Goal: Task Accomplishment & Management: Manage account settings

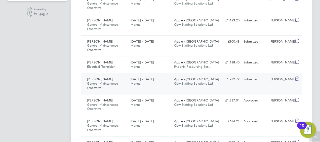
click at [99, 81] on span "General Maintenance Operative" at bounding box center [102, 85] width 31 height 9
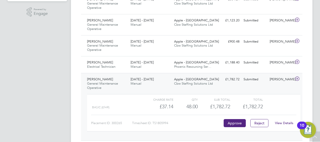
click at [286, 123] on link "View Details" at bounding box center [284, 123] width 18 height 4
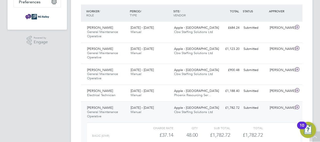
scroll to position [128, 0]
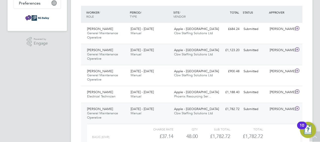
click at [99, 49] on span "Michael Ampong" at bounding box center [100, 50] width 26 height 4
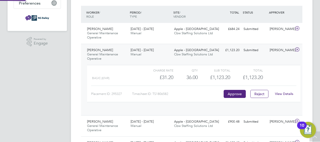
scroll to position [9, 49]
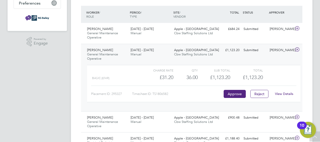
click at [278, 93] on link "View Details" at bounding box center [284, 94] width 18 height 4
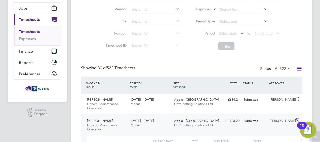
scroll to position [0, 0]
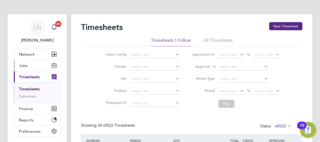
click at [25, 65] on span "Jobs" at bounding box center [23, 65] width 9 height 5
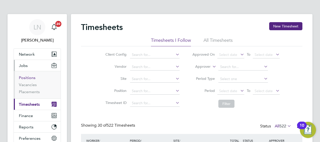
click at [24, 79] on link "Positions" at bounding box center [27, 77] width 17 height 5
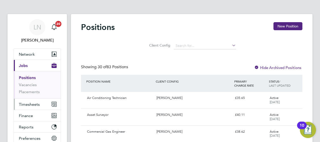
click at [28, 105] on span "Timesheets" at bounding box center [29, 104] width 21 height 5
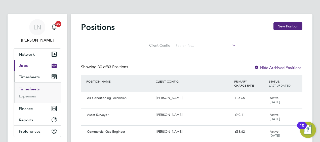
click at [28, 90] on link "Timesheets" at bounding box center [29, 89] width 21 height 5
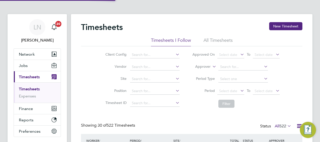
scroll to position [17, 44]
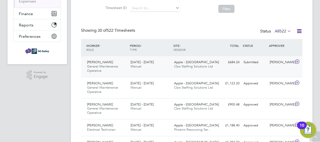
click at [96, 62] on span "[PERSON_NAME]" at bounding box center [100, 62] width 26 height 4
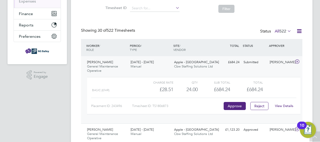
click at [279, 104] on link "View Details" at bounding box center [284, 106] width 18 height 4
click at [235, 104] on button "Approve" at bounding box center [235, 106] width 22 height 8
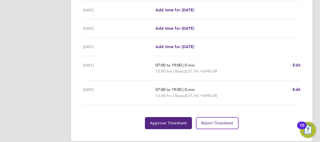
scroll to position [215, 0]
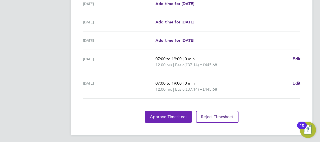
click at [169, 116] on span "Approve Timesheet" at bounding box center [168, 116] width 37 height 5
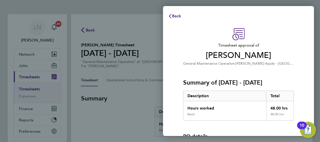
scroll to position [64, 0]
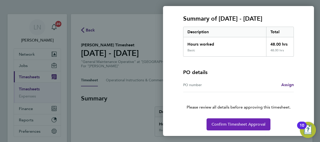
click at [242, 123] on span "Confirm Timesheet Approval" at bounding box center [239, 124] width 54 height 5
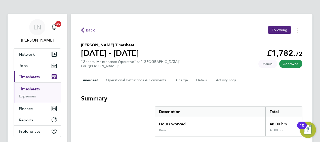
click at [92, 29] on span "Back" at bounding box center [90, 30] width 9 height 6
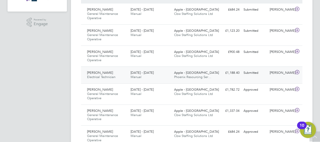
click at [93, 72] on span "Aasim Javed" at bounding box center [100, 73] width 26 height 4
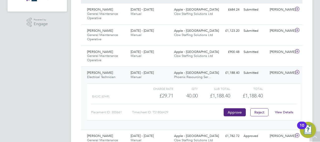
click at [283, 113] on link "View Details" at bounding box center [284, 112] width 18 height 4
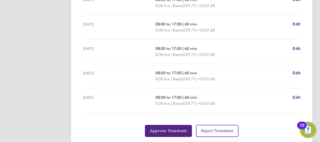
scroll to position [211, 0]
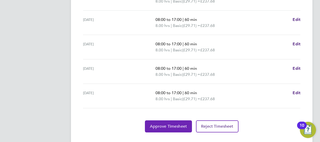
click at [156, 125] on span "Approve Timesheet" at bounding box center [168, 126] width 37 height 5
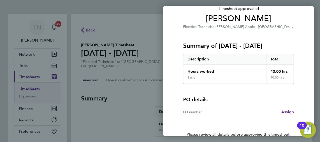
scroll to position [64, 0]
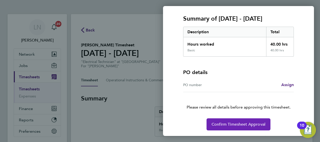
click at [238, 125] on span "Confirm Timesheet Approval" at bounding box center [239, 124] width 54 height 5
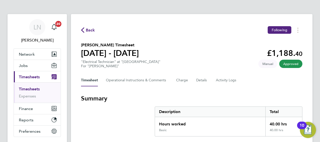
click at [88, 30] on span "Back" at bounding box center [90, 30] width 9 height 6
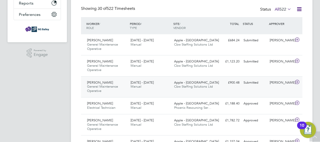
click at [97, 83] on span "Tom Heenan" at bounding box center [100, 82] width 26 height 4
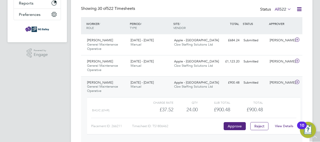
click at [284, 125] on link "View Details" at bounding box center [284, 126] width 18 height 4
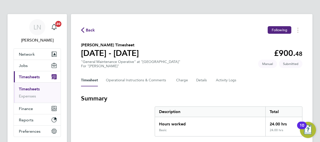
scroll to position [196, 0]
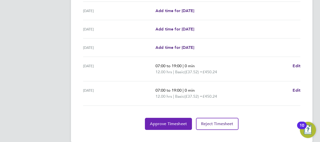
click at [168, 120] on button "Approve Timesheet" at bounding box center [168, 124] width 47 height 12
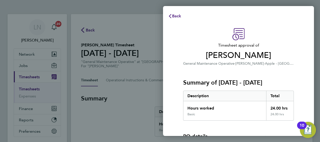
scroll to position [64, 0]
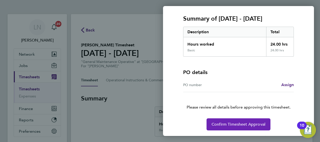
click at [240, 123] on span "Confirm Timesheet Approval" at bounding box center [239, 124] width 54 height 5
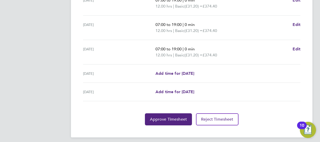
scroll to position [207, 0]
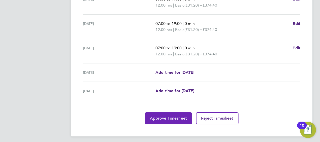
click at [170, 117] on span "Approve Timesheet" at bounding box center [168, 118] width 37 height 5
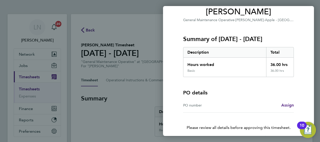
scroll to position [64, 0]
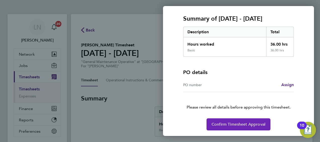
click at [238, 126] on button "Confirm Timesheet Approval" at bounding box center [239, 124] width 64 height 12
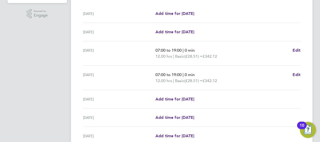
scroll to position [156, 0]
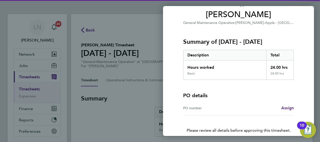
scroll to position [64, 0]
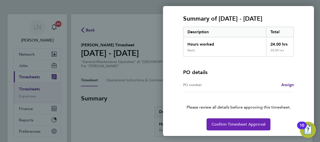
click at [236, 125] on span "Confirm Timesheet Approval" at bounding box center [239, 124] width 54 height 5
